Goal: Transaction & Acquisition: Purchase product/service

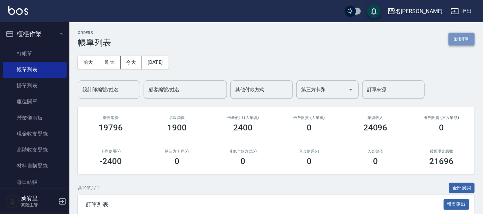
click at [459, 39] on button "新開單" at bounding box center [462, 39] width 26 height 13
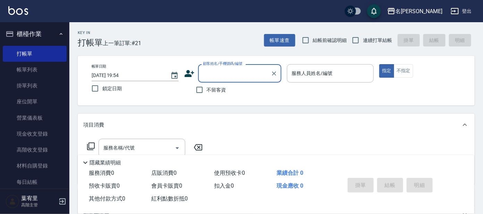
click at [243, 73] on input "顧客姓名/手機號碼/編號" at bounding box center [234, 73] width 67 height 12
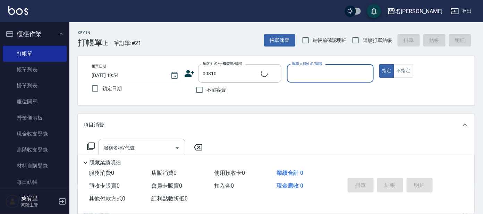
type input "[PERSON_NAME]/0932255682/00810"
click at [327, 68] on input "服務人員姓名/編號" at bounding box center [330, 73] width 81 height 12
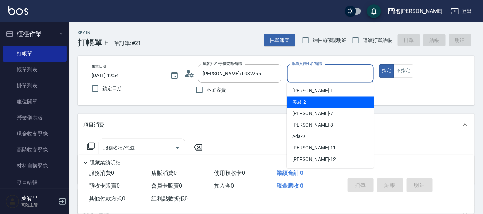
click at [317, 102] on div "美君 -2" at bounding box center [330, 102] width 87 height 11
type input "美君-2"
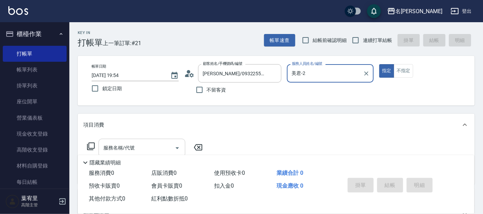
drag, startPoint x: 130, startPoint y: 148, endPoint x: 127, endPoint y: 146, distance: 3.7
click at [129, 148] on input "服務名稱/代號" at bounding box center [137, 148] width 70 height 12
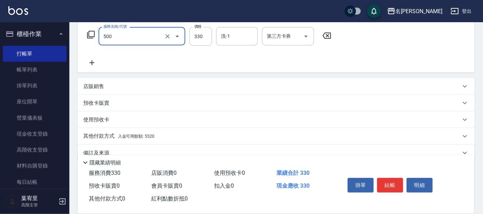
scroll to position [124, 0]
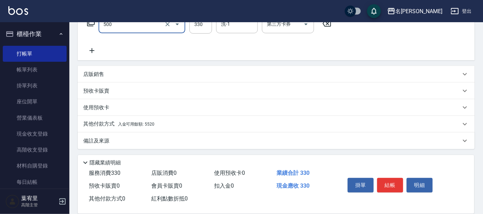
type input "高階洗髮(500)"
click at [135, 120] on p "其他付款方式 入金可用餘額: 5520" at bounding box center [118, 124] width 71 height 8
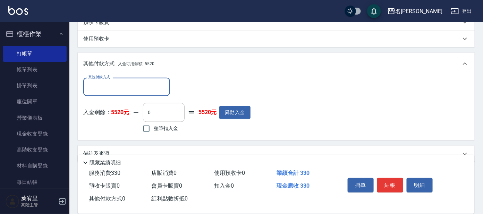
scroll to position [205, 0]
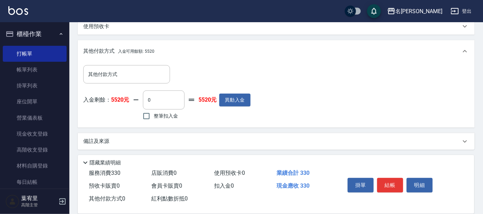
click at [160, 117] on span "整筆扣入金" at bounding box center [166, 115] width 24 height 7
click at [154, 117] on input "整筆扣入金" at bounding box center [146, 116] width 15 height 15
checkbox input "true"
type input "330"
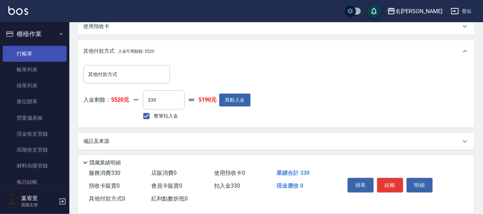
click at [24, 55] on link "打帳單" at bounding box center [35, 54] width 64 height 16
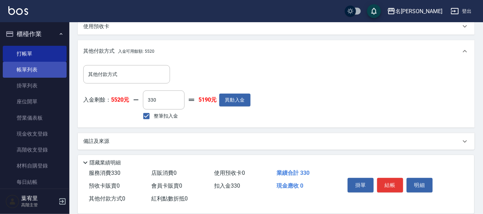
click at [25, 67] on link "帳單列表" at bounding box center [35, 70] width 64 height 16
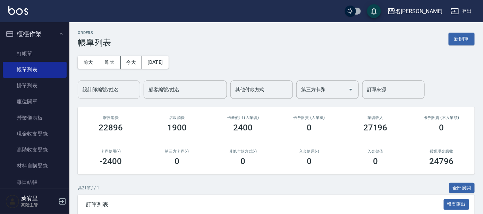
click at [111, 88] on input "設計師編號/姓名" at bounding box center [109, 90] width 56 height 12
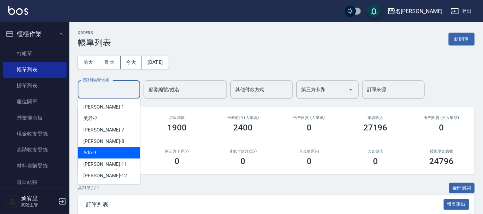
click at [112, 149] on div "Ada -9" at bounding box center [109, 152] width 62 height 11
type input "Ada-9"
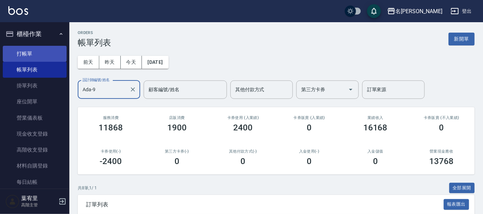
click at [25, 56] on link "打帳單" at bounding box center [35, 54] width 64 height 16
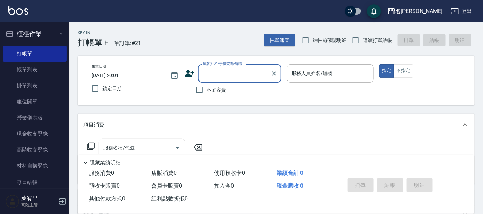
click at [229, 70] on input "顧客姓名/手機號碼/編號" at bounding box center [234, 73] width 67 height 12
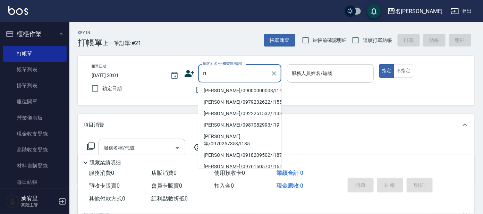
type input "I"
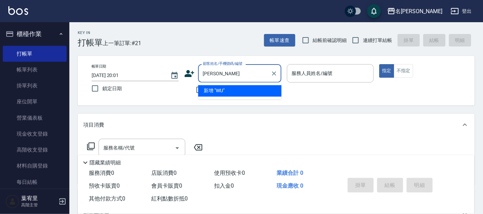
type input "W"
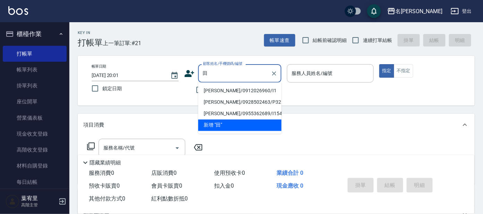
click at [221, 89] on li "[PERSON_NAME]/0912026960/I1" at bounding box center [239, 90] width 83 height 11
type input "[PERSON_NAME]/0912026960/I1"
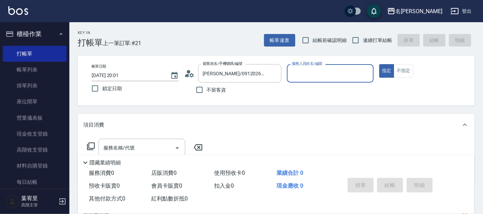
type input "Ada-9"
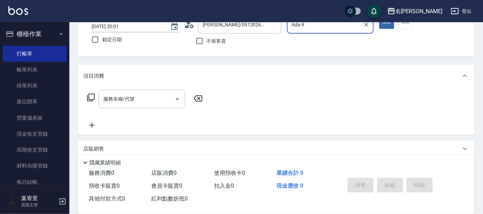
scroll to position [125, 0]
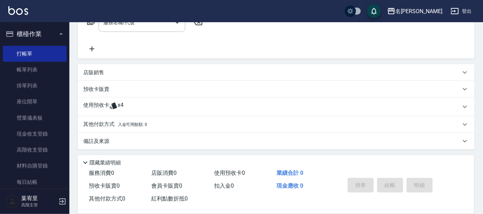
click at [119, 75] on div "店販銷售" at bounding box center [272, 72] width 378 height 7
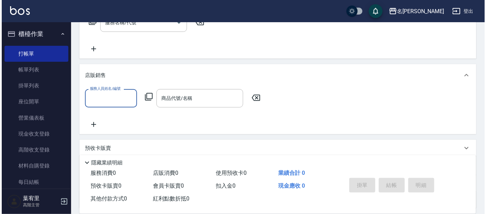
scroll to position [0, 0]
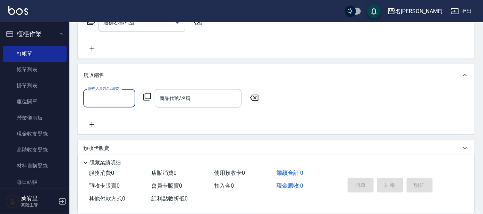
click at [110, 95] on input "服務人員姓名/編號" at bounding box center [109, 98] width 46 height 12
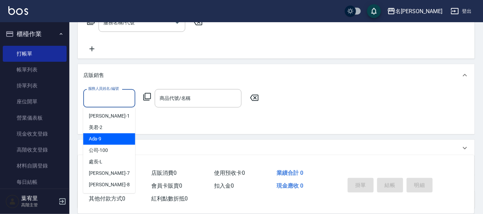
click at [105, 141] on div "Ada -9" at bounding box center [109, 138] width 52 height 11
type input "Ada-9"
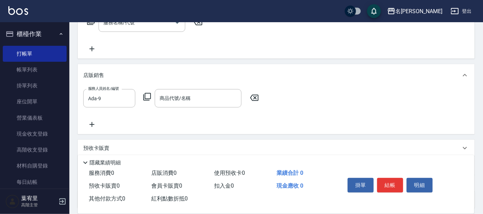
click at [148, 98] on icon at bounding box center [147, 97] width 8 height 8
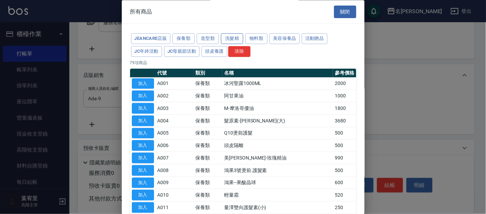
click at [229, 41] on button "洗髮精" at bounding box center [232, 39] width 22 height 11
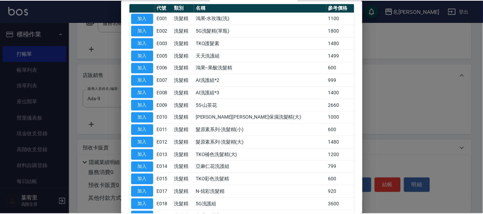
scroll to position [86, 0]
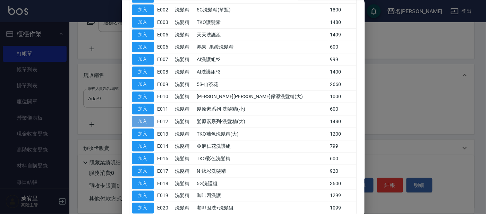
click at [147, 123] on button "加入" at bounding box center [143, 121] width 22 height 11
type input "髮原素系列-洗髮精(大)"
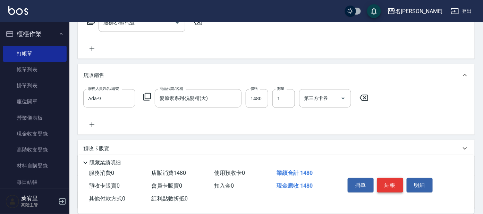
click at [392, 183] on button "結帳" at bounding box center [390, 185] width 26 height 15
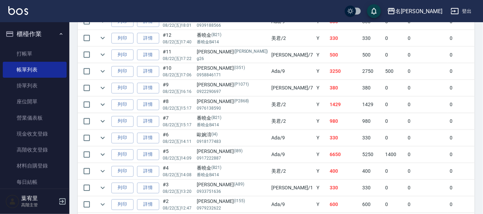
scroll to position [390, 0]
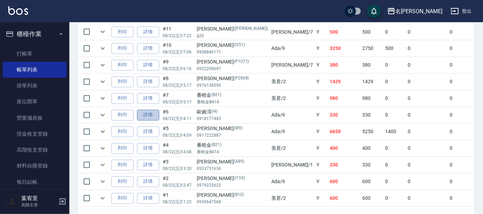
click at [145, 115] on link "詳情" at bounding box center [148, 115] width 22 height 11
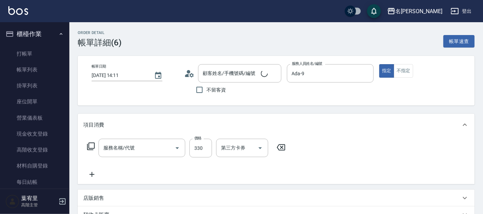
type input "[DATE] 14:11"
type input "Ada-9"
type input "高階洗髮(500)"
type input "歐婉淯/0918177483/I4"
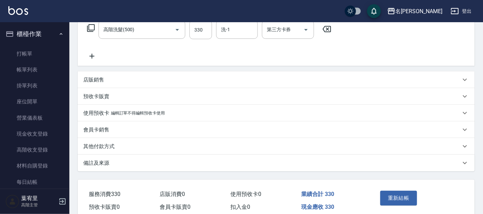
scroll to position [130, 0]
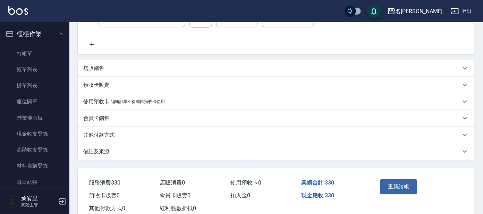
click at [129, 74] on div "店販銷售" at bounding box center [276, 68] width 397 height 17
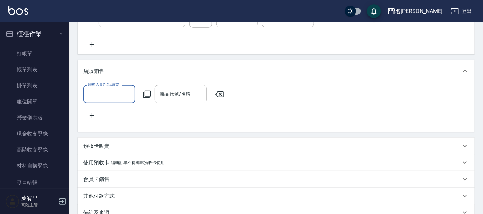
scroll to position [0, 0]
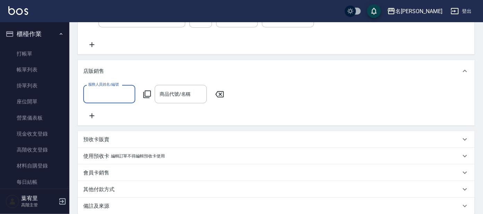
click at [112, 100] on input "服務人員姓名/編號" at bounding box center [109, 94] width 46 height 12
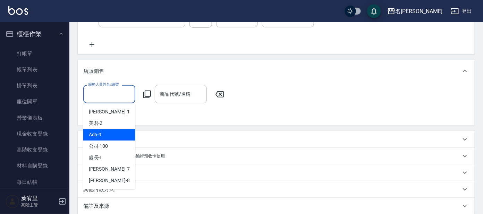
click at [95, 136] on span "Ada -9" at bounding box center [95, 135] width 13 height 7
type input "Ada-9"
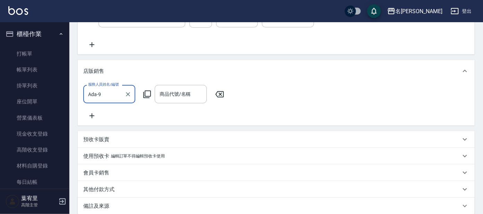
click at [145, 92] on icon at bounding box center [147, 95] width 8 height 8
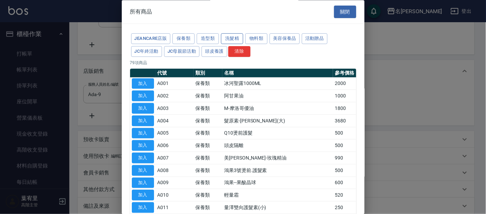
click at [227, 35] on button "洗髮精" at bounding box center [232, 39] width 22 height 11
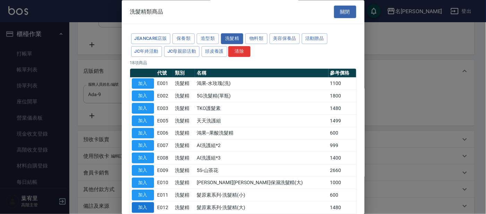
click at [142, 205] on button "加入" at bounding box center [143, 208] width 22 height 11
type input "髮原素系列-洗髮精(大)"
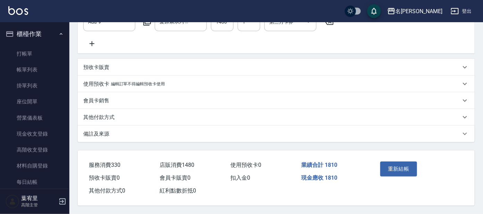
scroll to position [210, 0]
click at [408, 164] on button "重新結帳" at bounding box center [398, 169] width 37 height 15
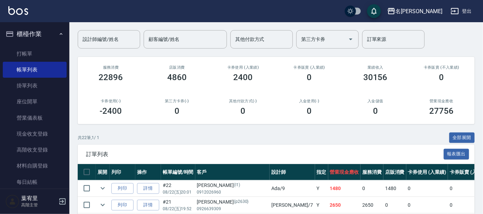
scroll to position [130, 0]
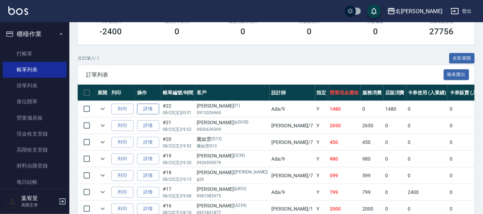
click at [156, 109] on link "詳情" at bounding box center [148, 109] width 22 height 11
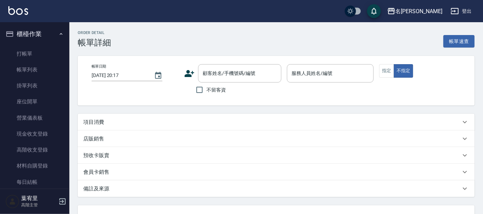
type input "[DATE] 20:01"
type input "Ada-9"
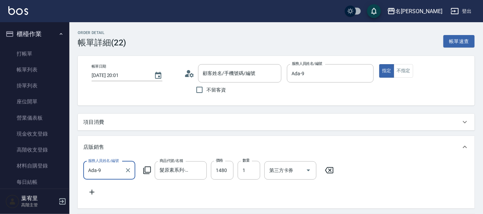
type input "[PERSON_NAME]/0912026960/I1"
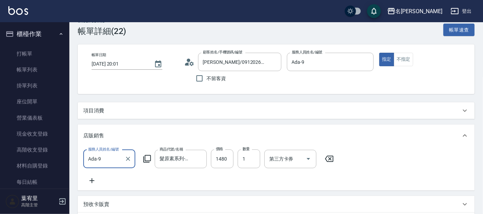
scroll to position [43, 0]
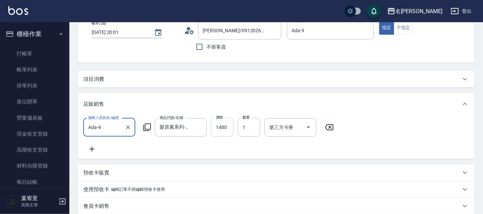
click at [227, 126] on input "1480" at bounding box center [222, 127] width 23 height 19
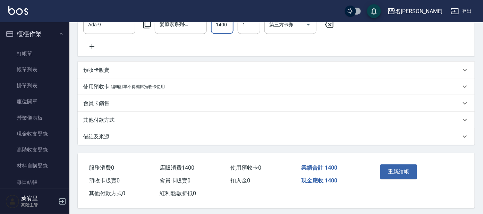
scroll to position [156, 0]
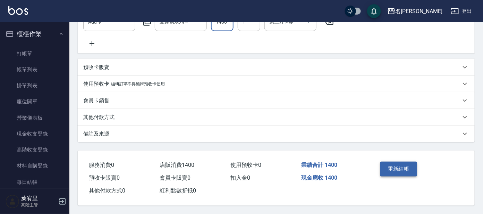
type input "1400"
click at [390, 167] on button "重新結帳" at bounding box center [398, 169] width 37 height 15
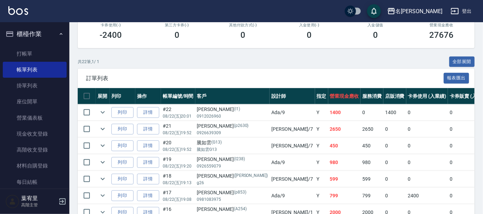
scroll to position [130, 0]
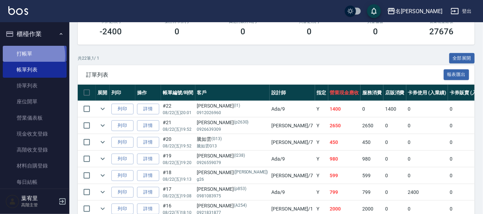
click at [28, 56] on link "打帳單" at bounding box center [35, 54] width 64 height 16
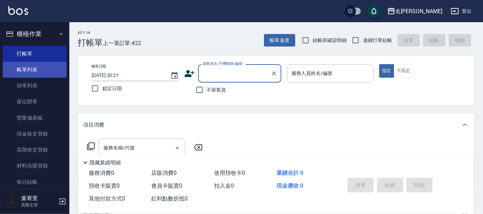
click at [47, 73] on link "帳單列表" at bounding box center [35, 70] width 64 height 16
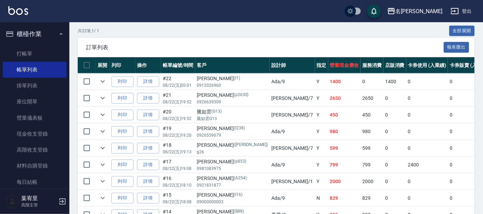
scroll to position [173, 0]
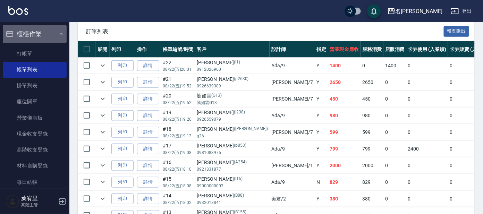
click at [58, 34] on icon "button" at bounding box center [61, 34] width 6 height 6
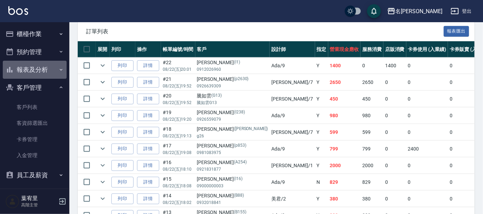
click at [53, 68] on button "報表及分析" at bounding box center [35, 70] width 64 height 18
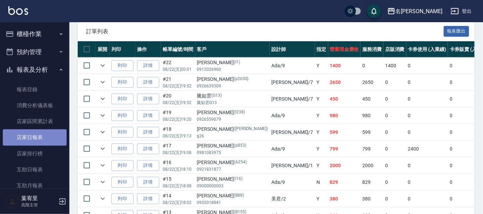
click at [42, 133] on link "店家日報表" at bounding box center [35, 137] width 64 height 16
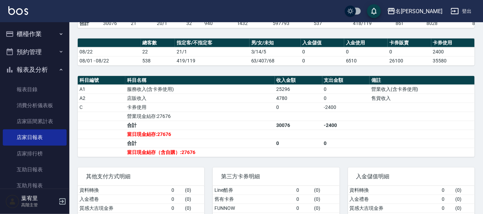
scroll to position [162, 0]
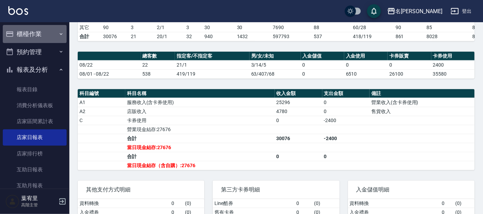
click at [54, 34] on button "櫃檯作業" at bounding box center [35, 34] width 64 height 18
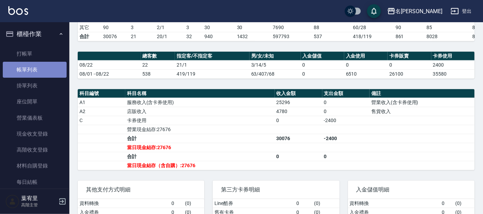
click at [37, 66] on link "帳單列表" at bounding box center [35, 70] width 64 height 16
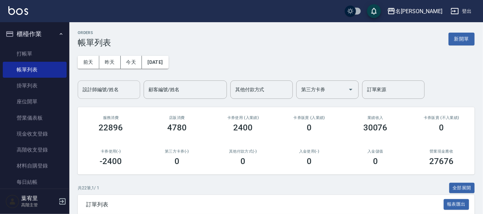
click at [124, 87] on input "設計師編號/姓名" at bounding box center [109, 90] width 56 height 12
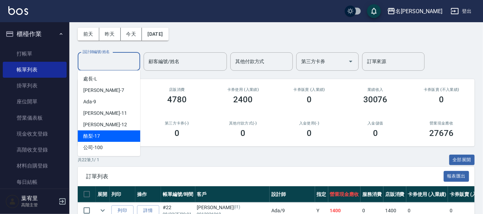
scroll to position [43, 0]
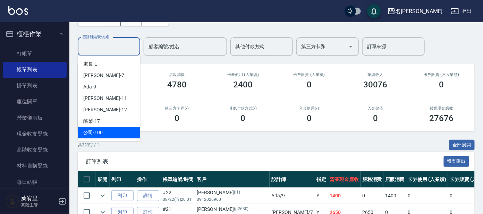
click at [118, 130] on div "公司 -100" at bounding box center [109, 132] width 62 height 11
type input "公司 -100"
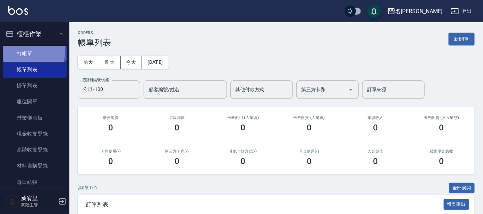
click at [22, 51] on link "打帳單" at bounding box center [35, 54] width 64 height 16
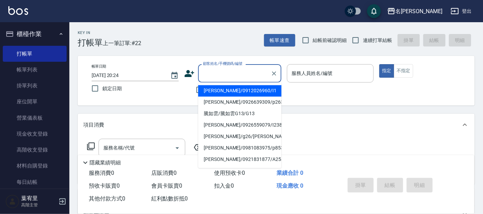
click at [234, 77] on input "顧客姓名/手機號碼/編號" at bounding box center [234, 73] width 67 height 12
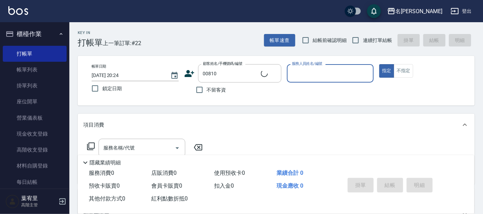
type input "[PERSON_NAME]/0932255682/00810"
click at [319, 75] on input "服務人員姓名/編號" at bounding box center [330, 73] width 81 height 12
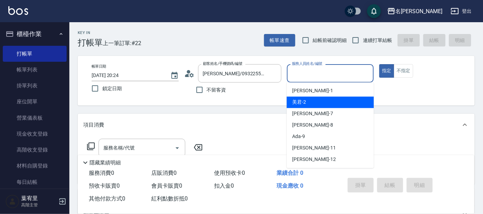
click at [319, 100] on div "美君 -2" at bounding box center [330, 102] width 87 height 11
type input "美君-2"
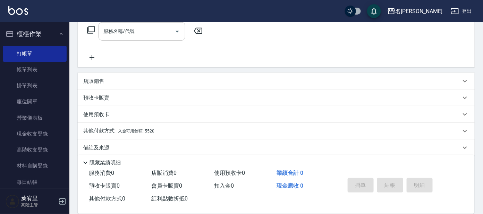
scroll to position [124, 0]
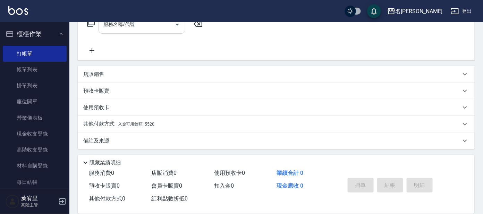
click at [146, 30] on div "服務名稱/代號" at bounding box center [142, 24] width 87 height 18
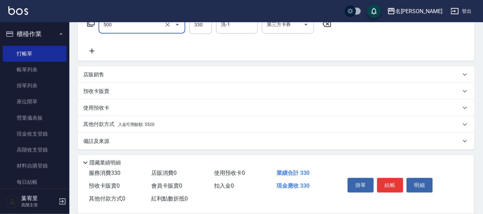
type input "高階洗髮(500)"
drag, startPoint x: 142, startPoint y: 122, endPoint x: 137, endPoint y: 122, distance: 4.5
click at [140, 122] on span "入金可用餘額: 5520" at bounding box center [136, 124] width 36 height 5
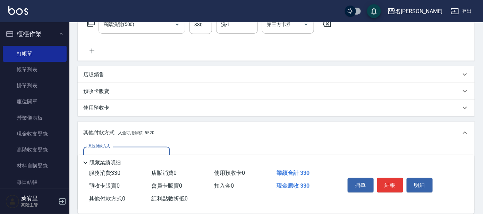
scroll to position [205, 0]
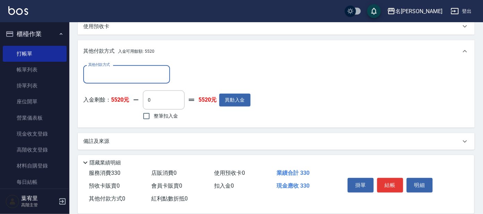
click at [167, 115] on span "整筆扣入金" at bounding box center [166, 115] width 24 height 7
click at [154, 115] on input "整筆扣入金" at bounding box center [146, 116] width 15 height 15
checkbox input "true"
type input "330"
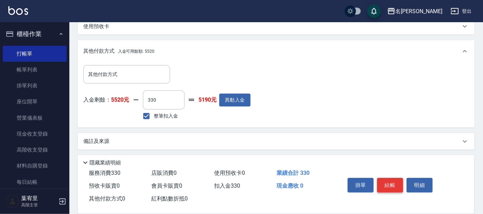
click at [395, 180] on button "結帳" at bounding box center [390, 185] width 26 height 15
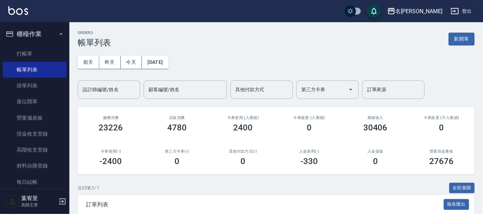
click at [58, 34] on icon "button" at bounding box center [61, 34] width 6 height 6
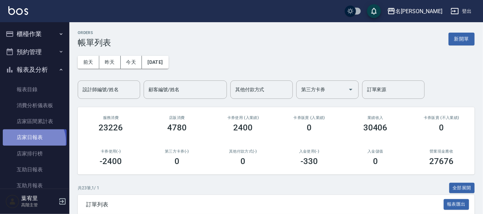
click at [32, 141] on link "店家日報表" at bounding box center [35, 137] width 64 height 16
